Goal: Task Accomplishment & Management: Manage account settings

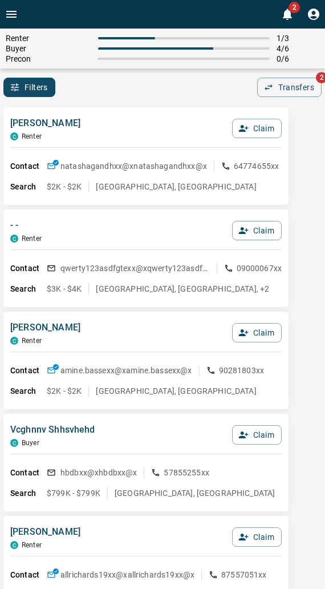
click at [91, 88] on div "Filters 0 Transfers 2" at bounding box center [162, 87] width 325 height 19
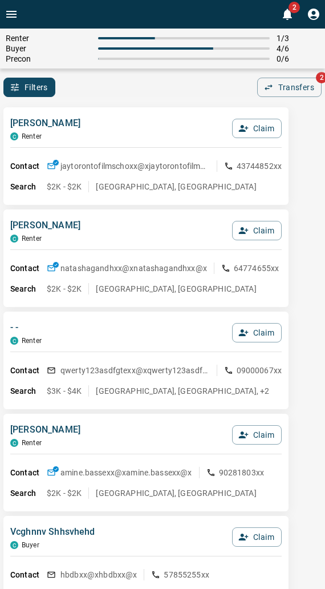
click at [95, 112] on div "[PERSON_NAME] C Renter Claim Contact jaytorontofilmschoxx@x jaytorontofilmschox…" at bounding box center [145, 156] width 285 height 98
click at [98, 75] on div "Renter 1 / 3 Buyer 4 / 6 Precon 0 / 6 Filters 0 Transfers 2" at bounding box center [162, 63] width 325 height 68
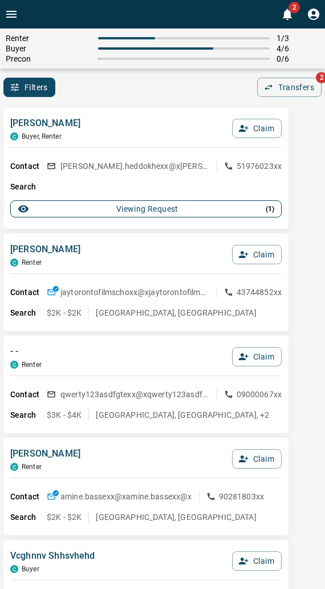
click at [116, 208] on div "Viewing Request ( 1 )" at bounding box center [146, 208] width 257 height 11
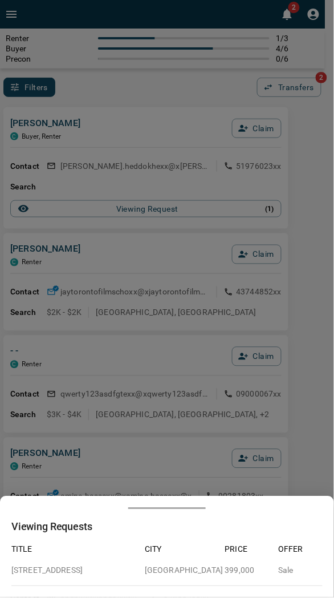
click at [133, 185] on div at bounding box center [167, 299] width 334 height 598
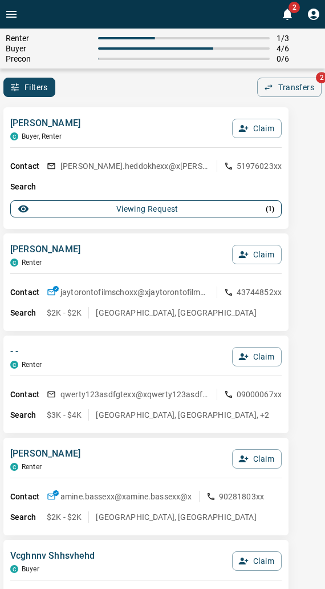
click at [91, 208] on div "Viewing Request ( 1 )" at bounding box center [146, 208] width 257 height 11
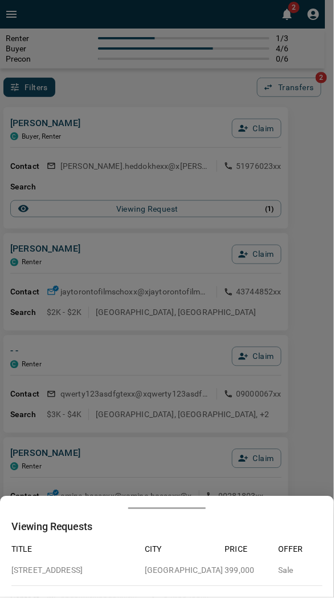
click at [98, 162] on div at bounding box center [167, 299] width 334 height 598
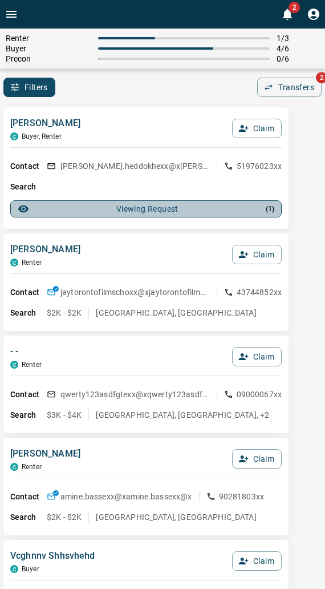
click at [82, 211] on div "Viewing Request ( 1 )" at bounding box center [146, 208] width 257 height 11
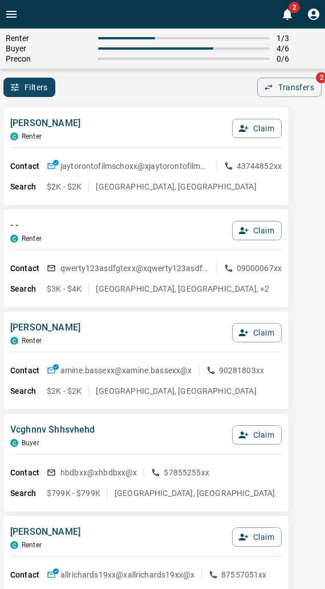
click at [128, 185] on p "[GEOGRAPHIC_DATA], [GEOGRAPHIC_DATA]" at bounding box center [176, 186] width 160 height 11
